Goal: Find specific page/section: Find specific page/section

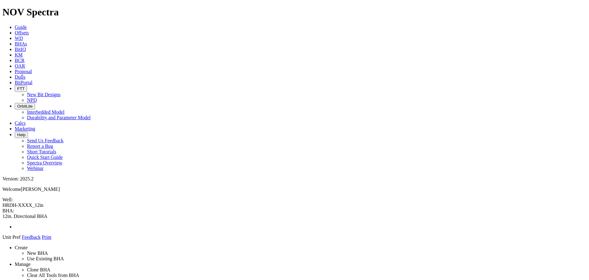
drag, startPoint x: 575, startPoint y: 47, endPoint x: 574, endPoint y: 41, distance: 6.2
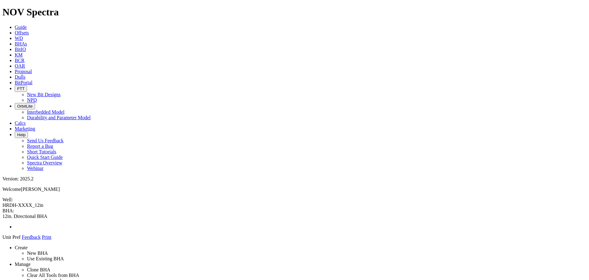
click at [42, 234] on span at bounding box center [42, 236] width 0 height 5
